Goal: Task Accomplishment & Management: Use online tool/utility

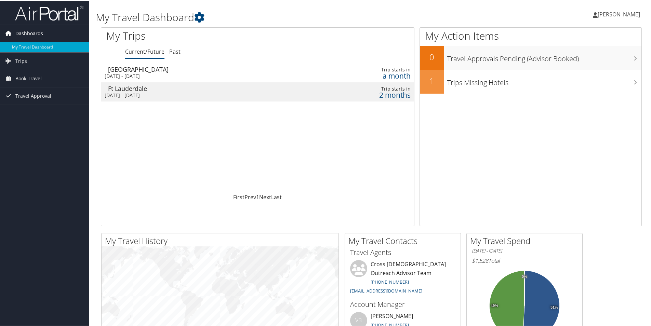
click at [27, 31] on span "Dashboards" at bounding box center [29, 32] width 28 height 17
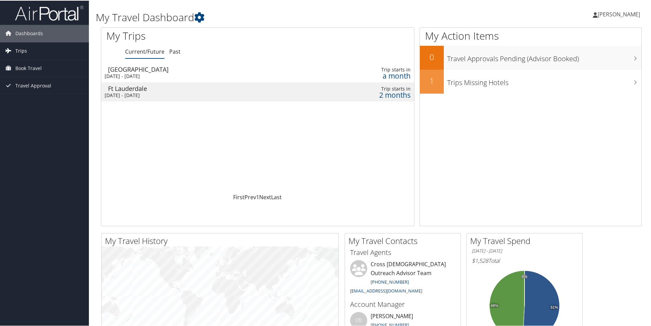
click at [21, 50] on span "Trips" at bounding box center [21, 50] width 12 height 17
click at [29, 115] on span "Travel Approval" at bounding box center [33, 115] width 36 height 17
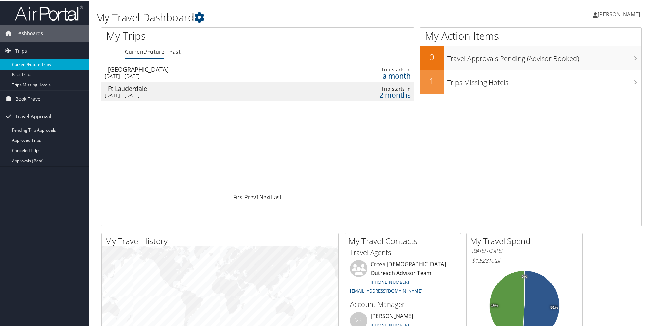
click at [40, 62] on link "Current/Future Trips" at bounding box center [44, 64] width 89 height 10
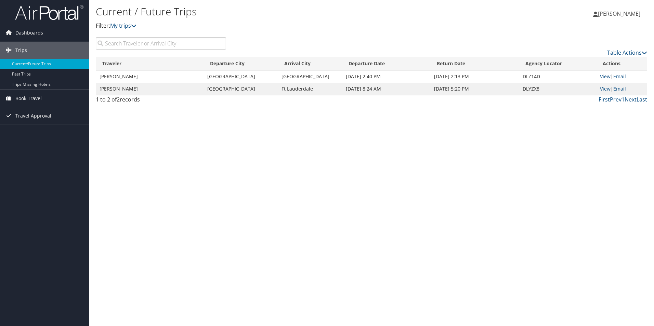
click at [30, 97] on span "Book Travel" at bounding box center [28, 98] width 26 height 17
click at [22, 132] on link "Book/Manage Online Trips" at bounding box center [44, 133] width 89 height 10
